Goal: Information Seeking & Learning: Learn about a topic

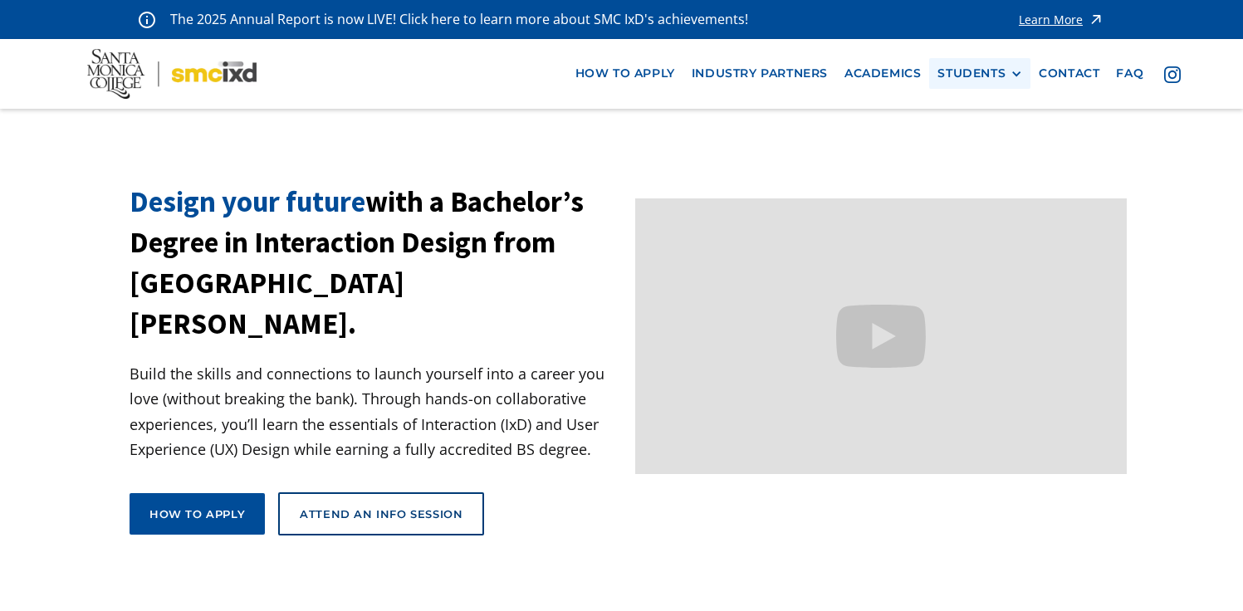
click at [975, 76] on div "STUDENTS" at bounding box center [971, 73] width 68 height 14
click at [965, 141] on link "Current Students" at bounding box center [1011, 135] width 149 height 31
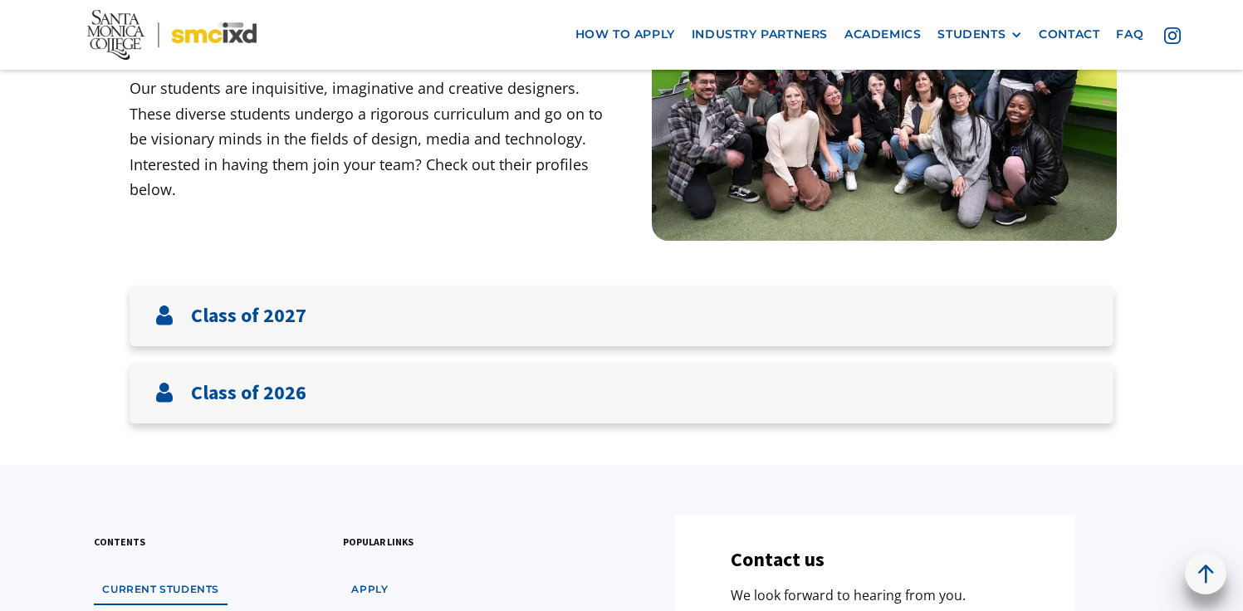
scroll to position [247, 0]
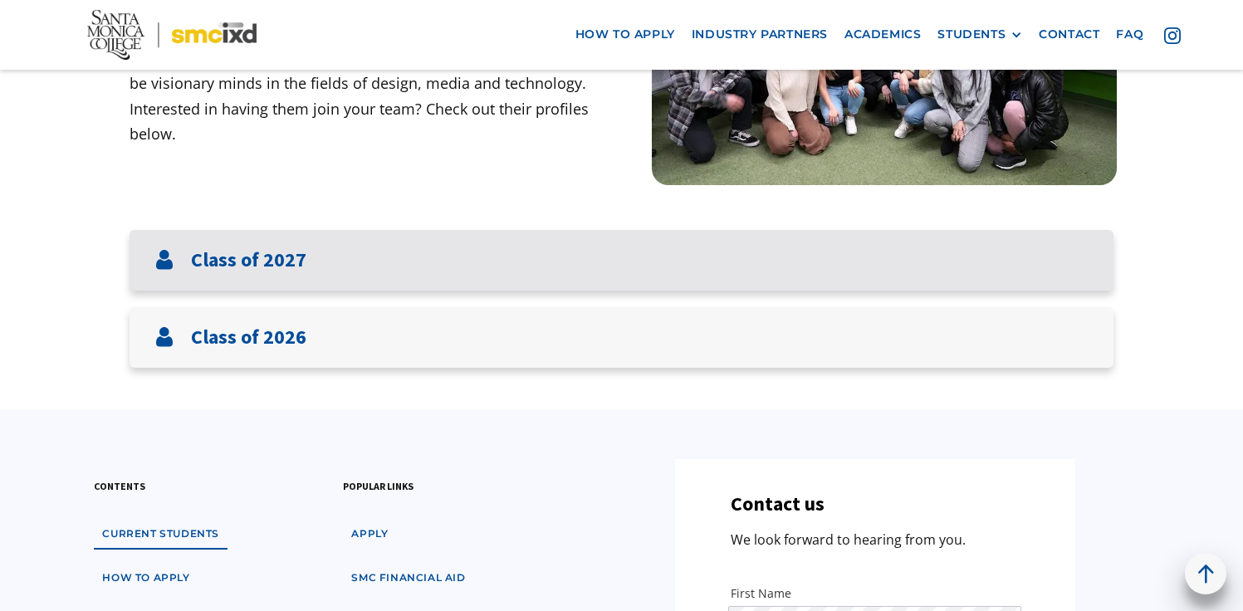
click at [996, 262] on div "Class of 2027" at bounding box center [622, 260] width 984 height 61
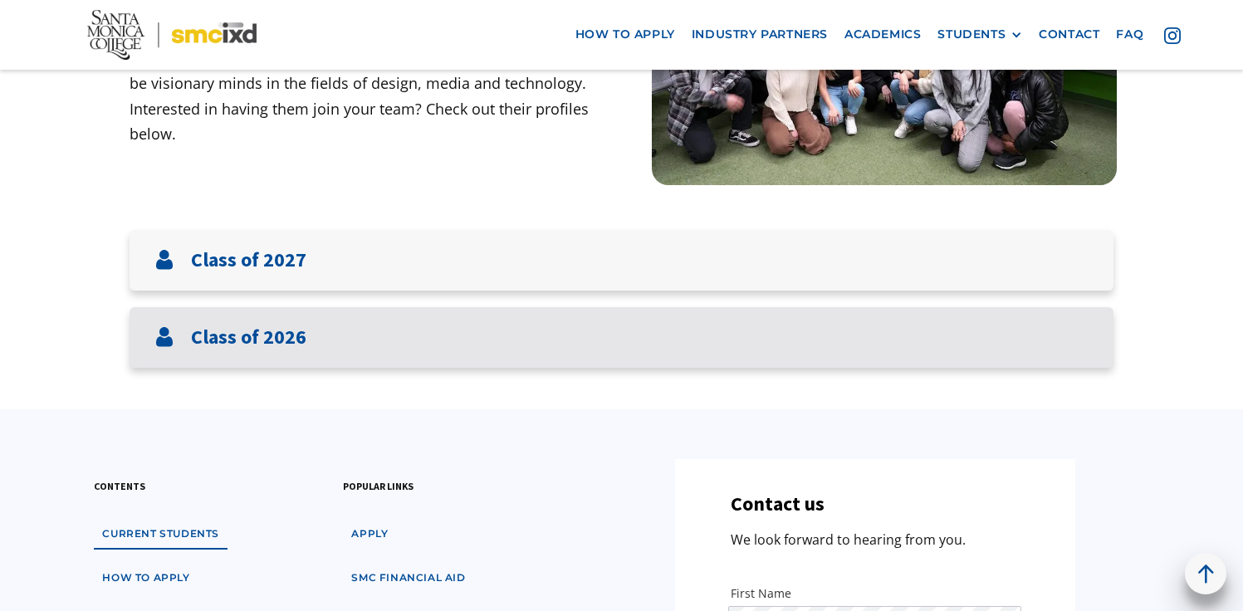
click at [959, 338] on div "Class of 2026" at bounding box center [622, 337] width 984 height 61
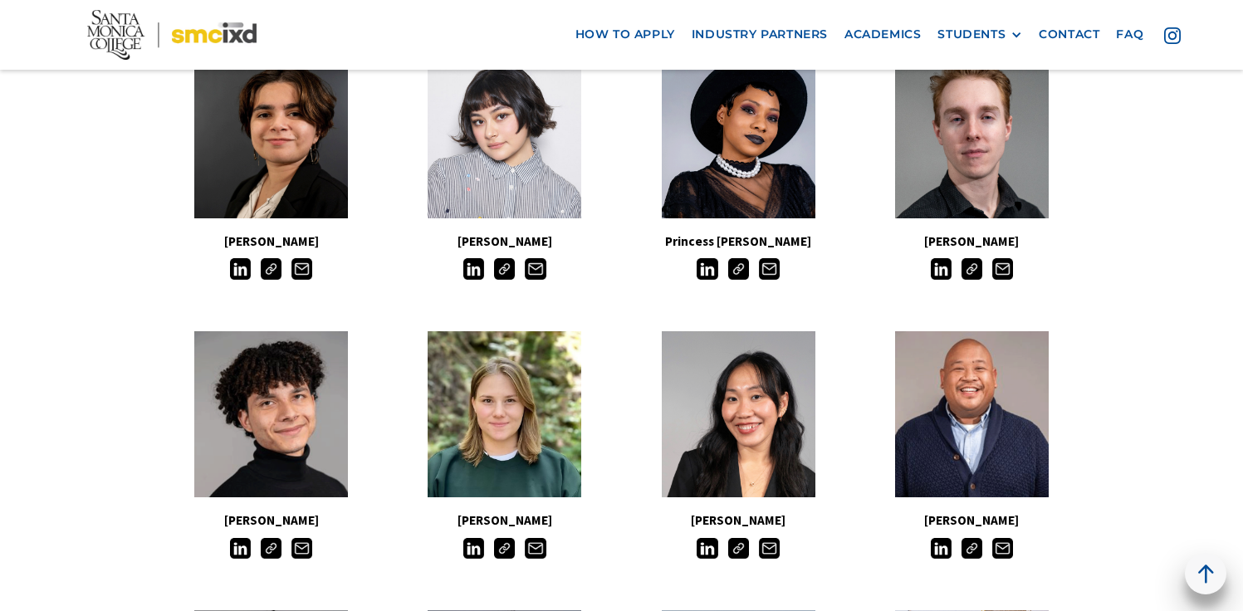
scroll to position [720, 0]
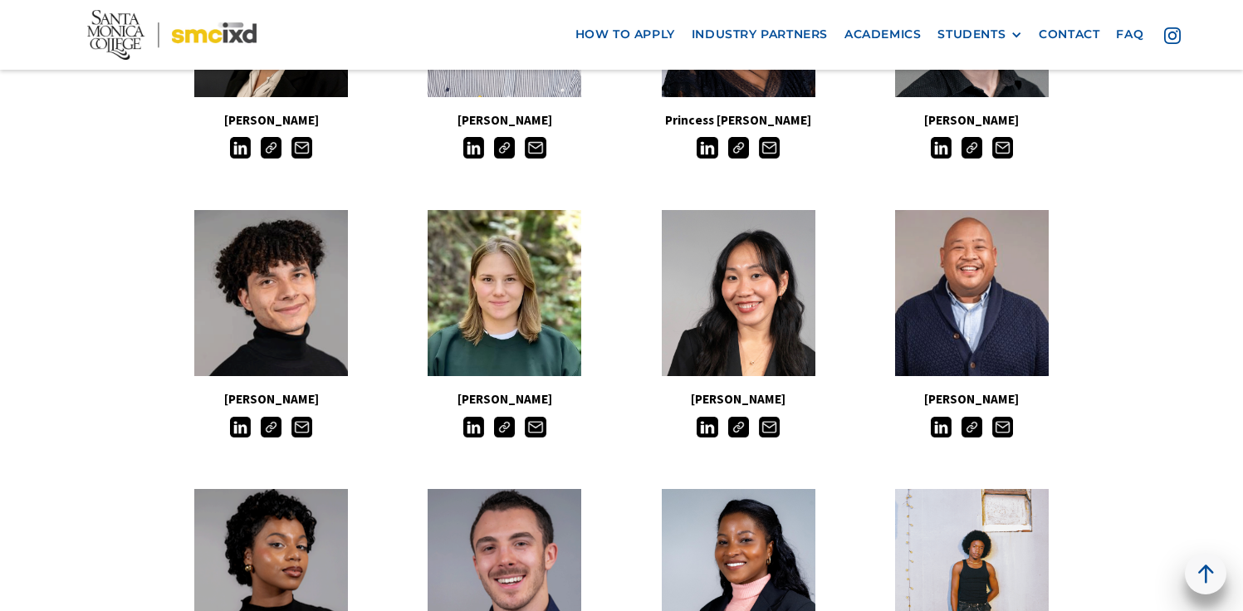
click at [505, 428] on img at bounding box center [504, 427] width 21 height 21
click at [743, 432] on img at bounding box center [738, 427] width 21 height 21
click at [970, 428] on img at bounding box center [972, 427] width 21 height 21
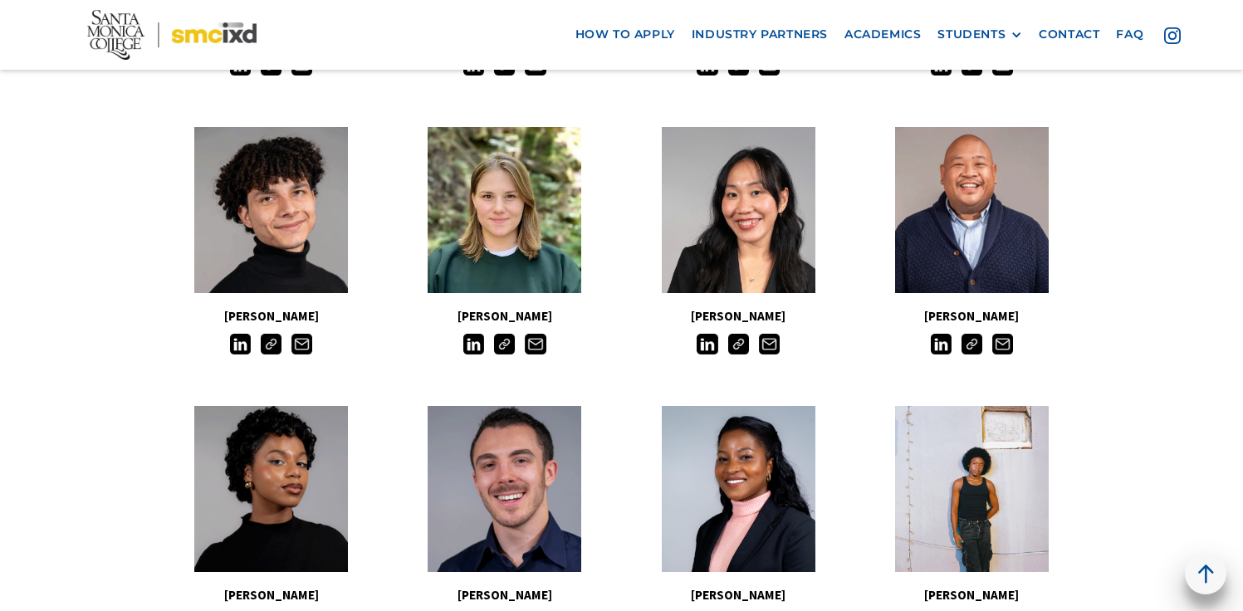
scroll to position [805, 0]
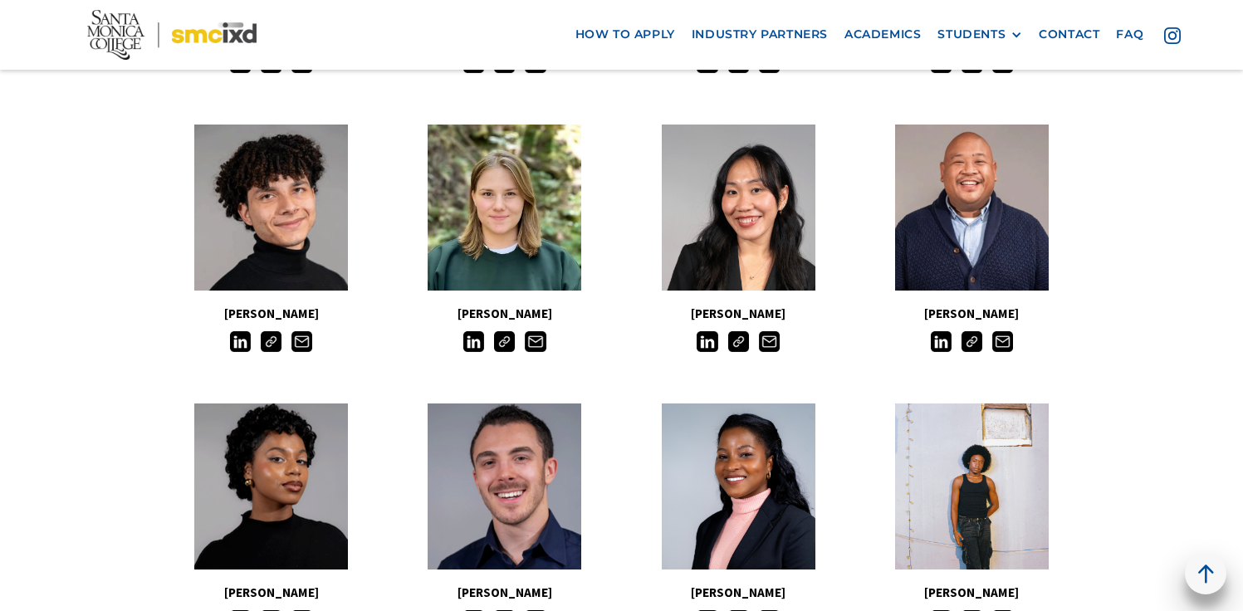
click at [279, 337] on img at bounding box center [271, 341] width 21 height 21
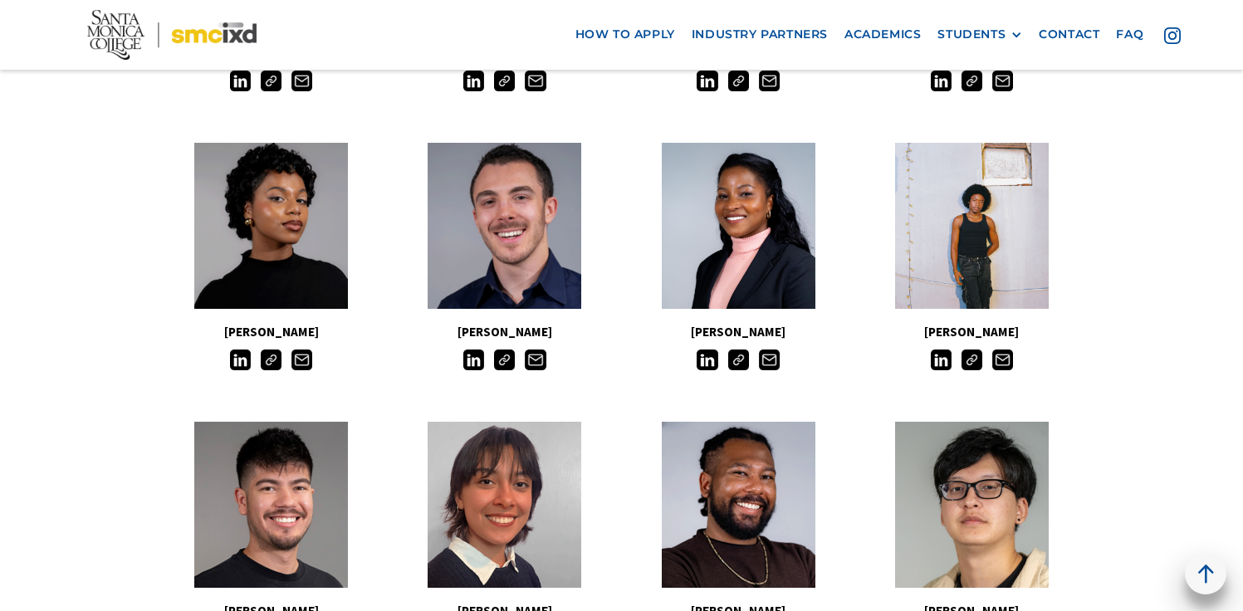
scroll to position [1073, 0]
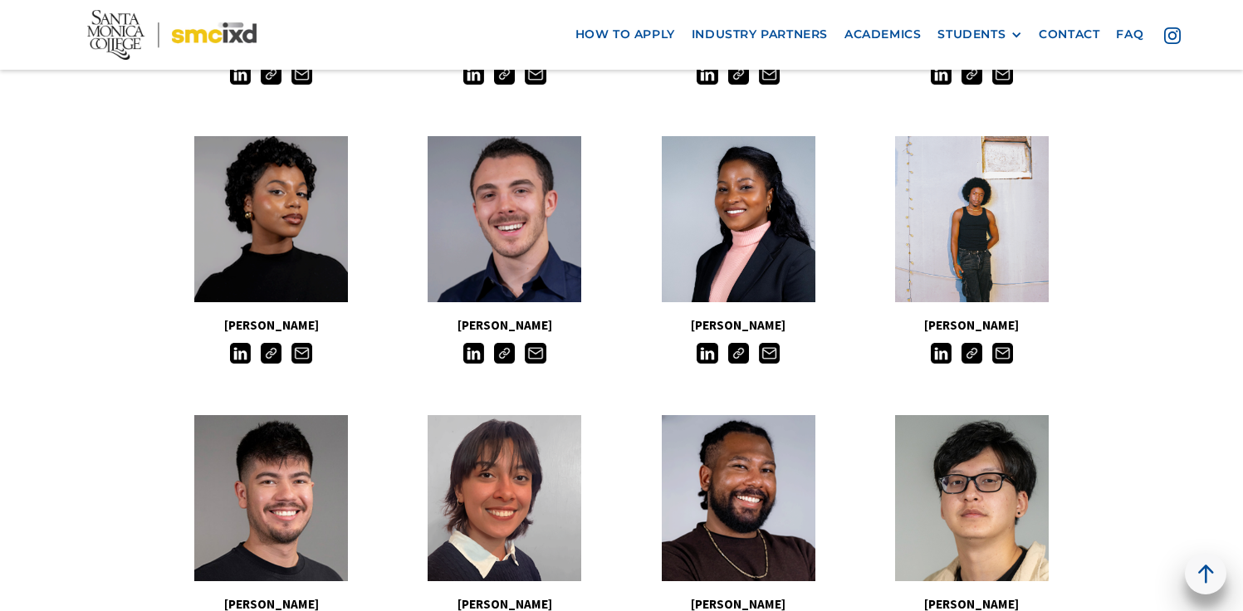
click at [274, 350] on img at bounding box center [271, 353] width 21 height 21
click at [505, 358] on img at bounding box center [504, 353] width 21 height 21
click at [740, 354] on img at bounding box center [738, 353] width 21 height 21
click at [1233, 264] on main "Meet The Students Our students are inquisitive, imaginative and creative design…" at bounding box center [621, 500] width 1243 height 2929
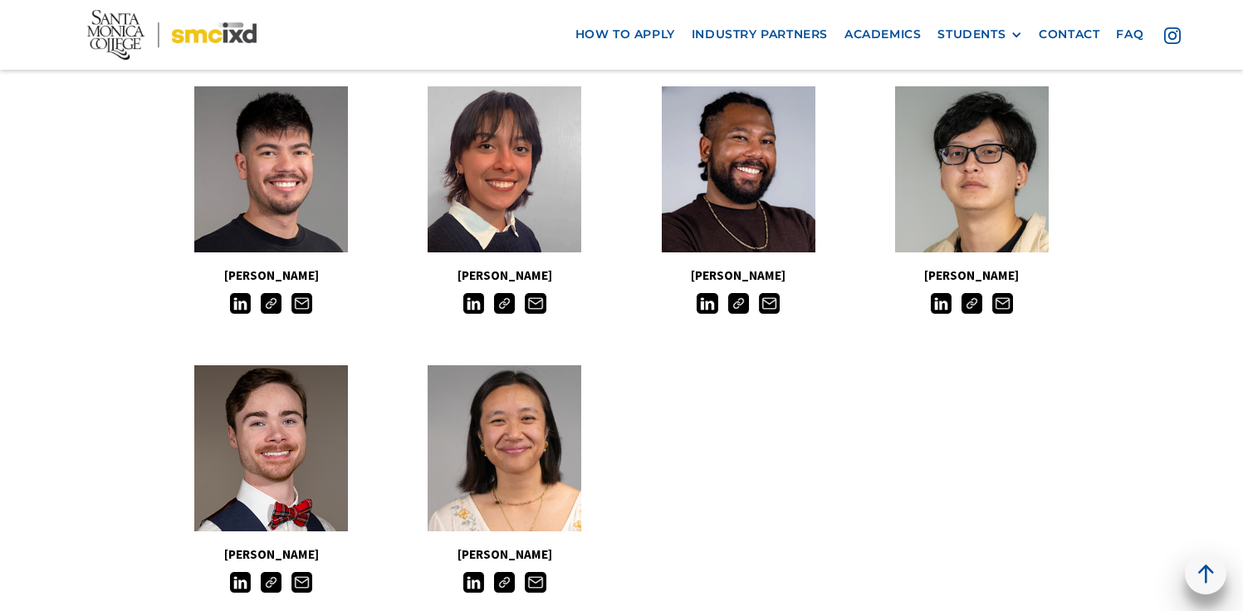
scroll to position [1420, 0]
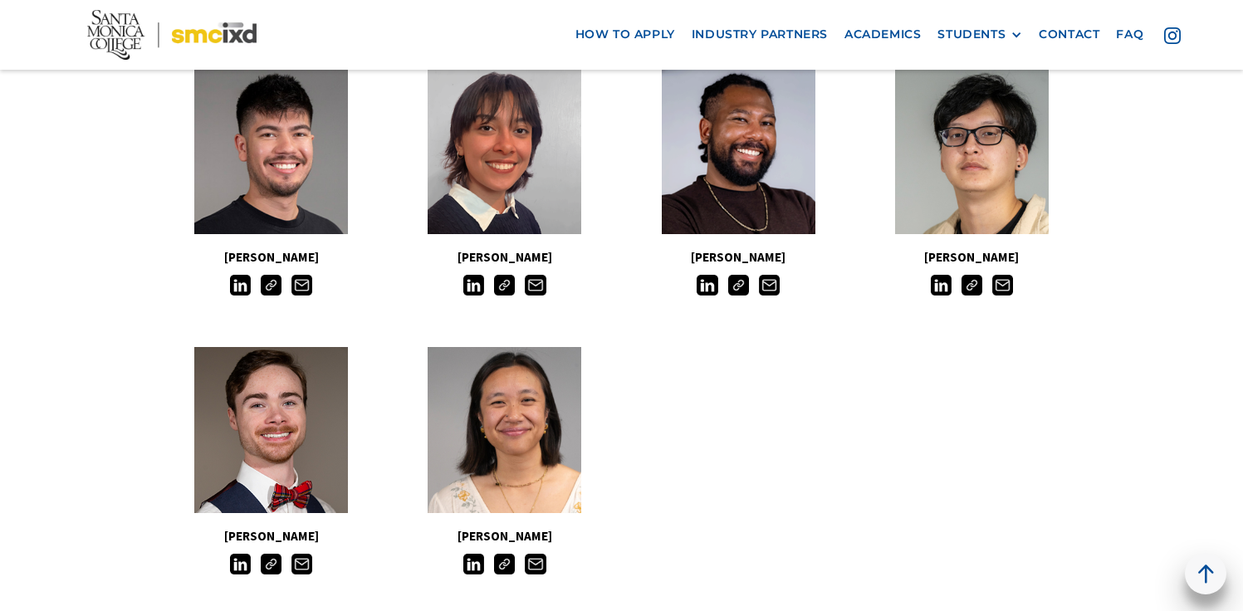
click at [741, 291] on img at bounding box center [738, 285] width 21 height 21
click at [975, 283] on img at bounding box center [972, 285] width 21 height 21
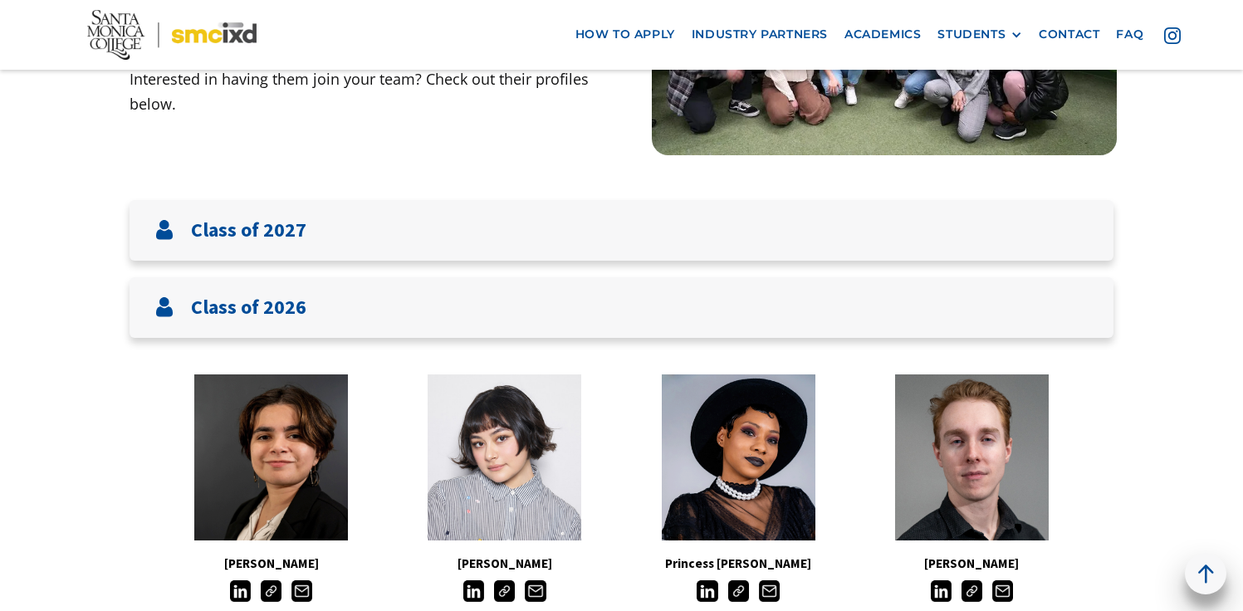
scroll to position [409, 0]
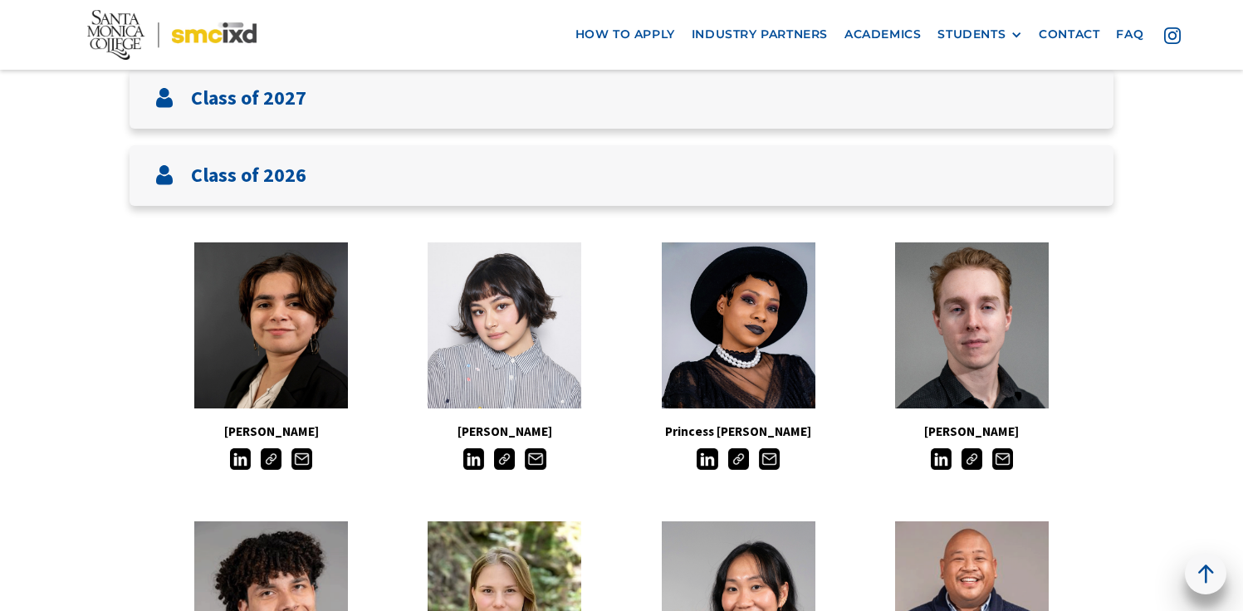
click at [739, 463] on img at bounding box center [738, 458] width 21 height 21
click at [273, 457] on img at bounding box center [271, 458] width 21 height 21
click at [972, 466] on img at bounding box center [972, 458] width 21 height 21
